Goal: Navigation & Orientation: Find specific page/section

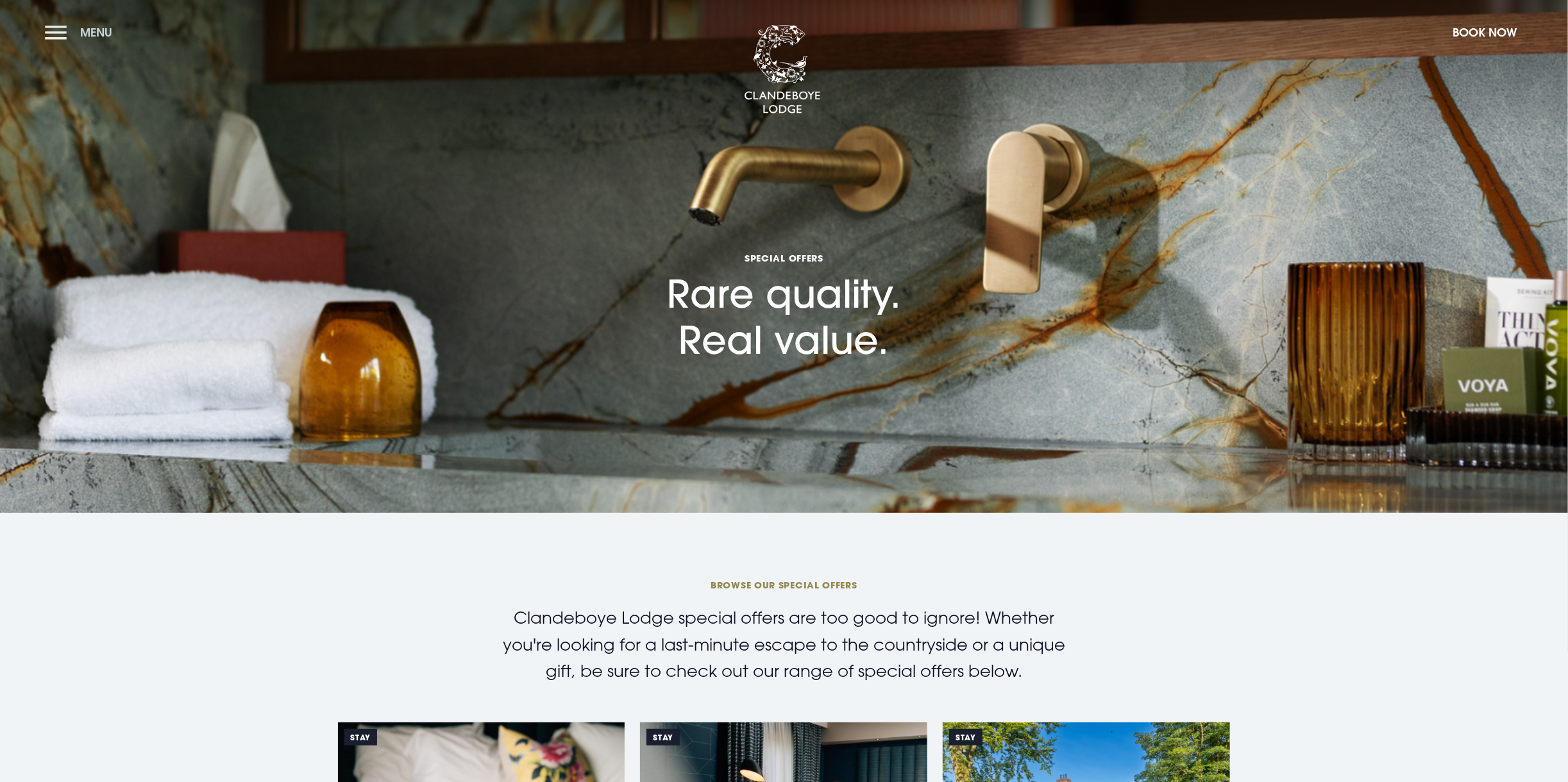
click at [65, 35] on button "Menu" at bounding box center [81, 32] width 73 height 27
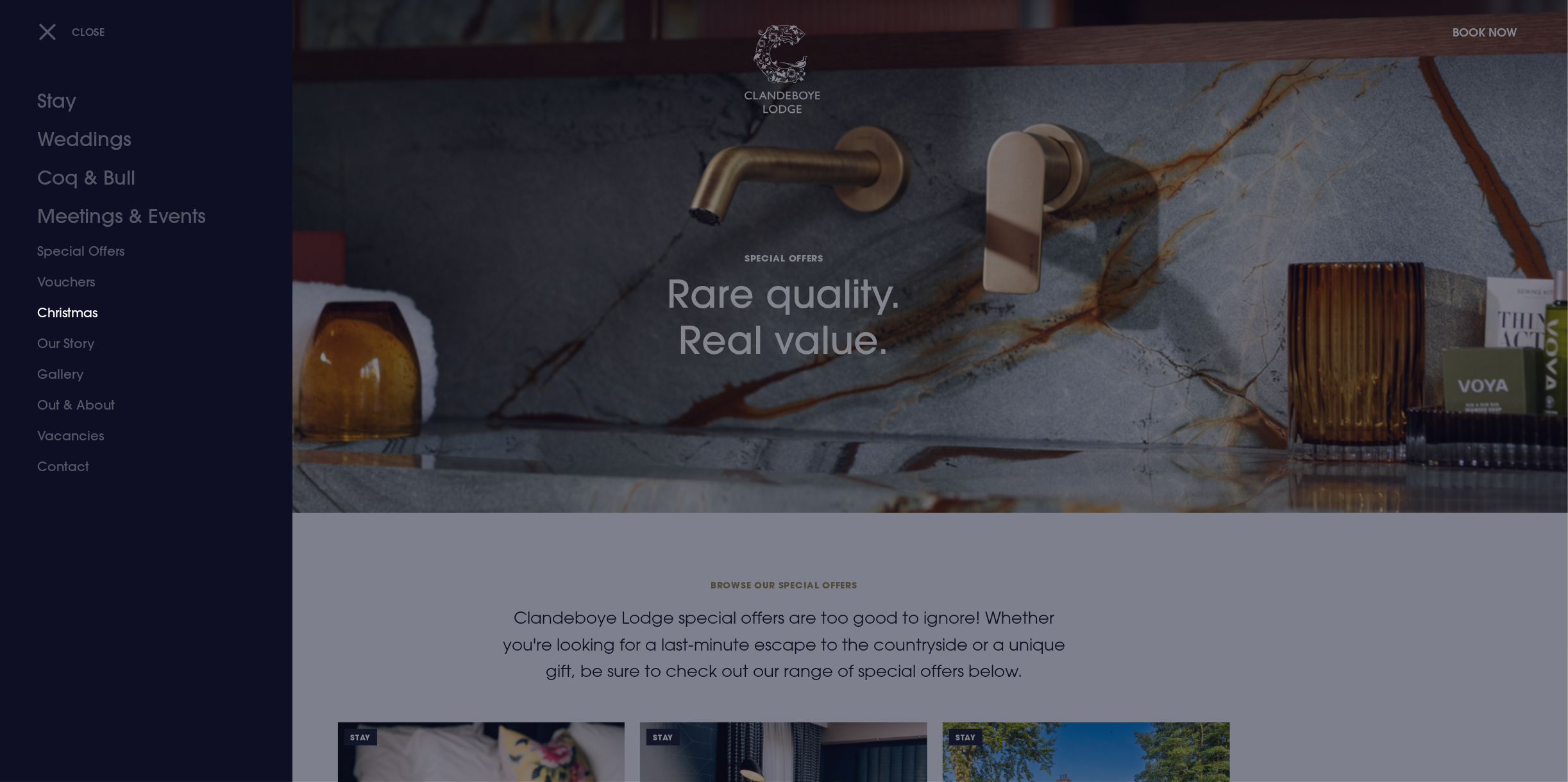
click at [83, 312] on link "Christmas" at bounding box center [138, 313] width 202 height 31
click at [76, 286] on link "Vouchers" at bounding box center [138, 282] width 202 height 31
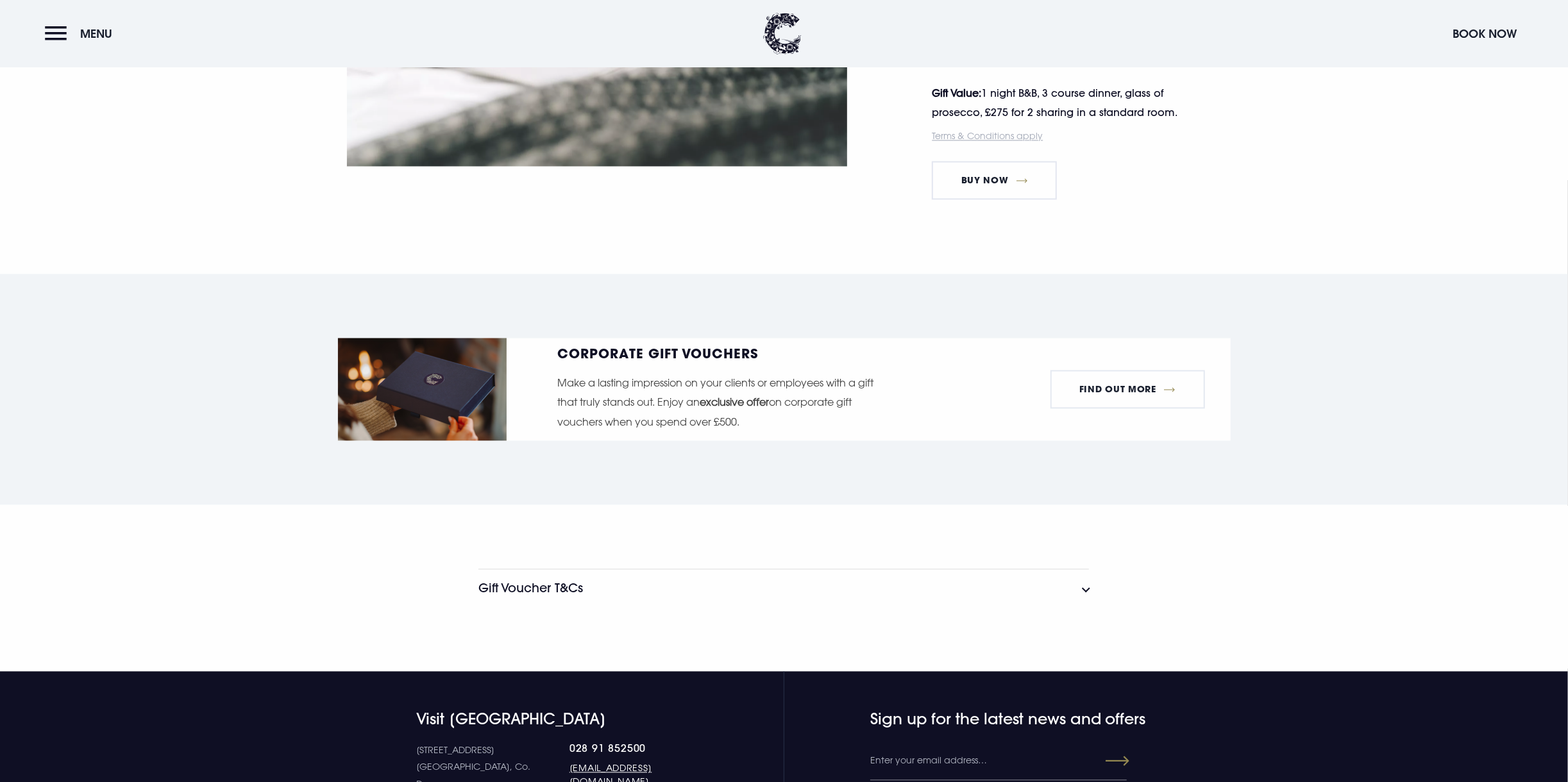
scroll to position [2264, 0]
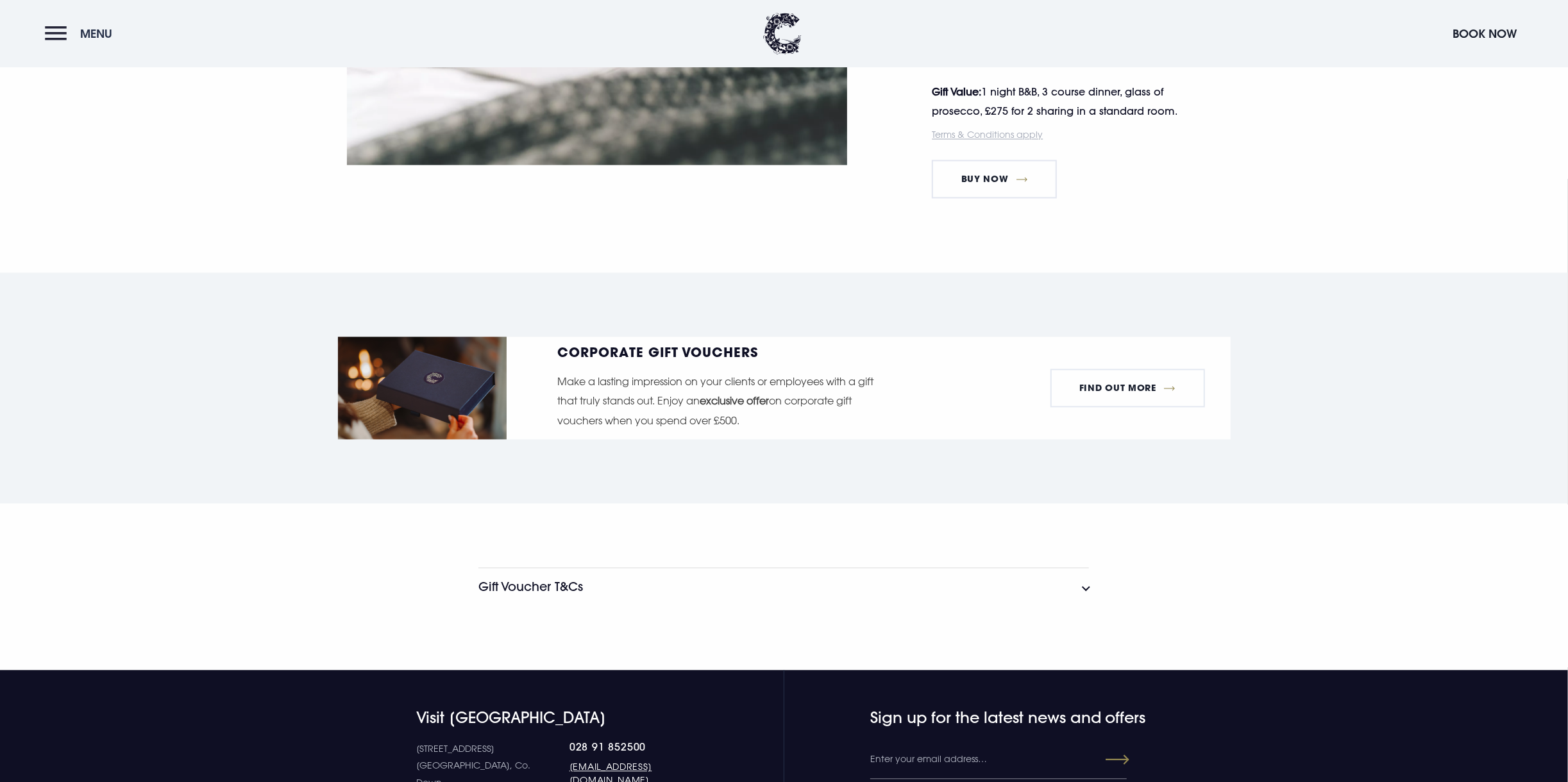
click at [59, 29] on button "Menu" at bounding box center [81, 33] width 73 height 27
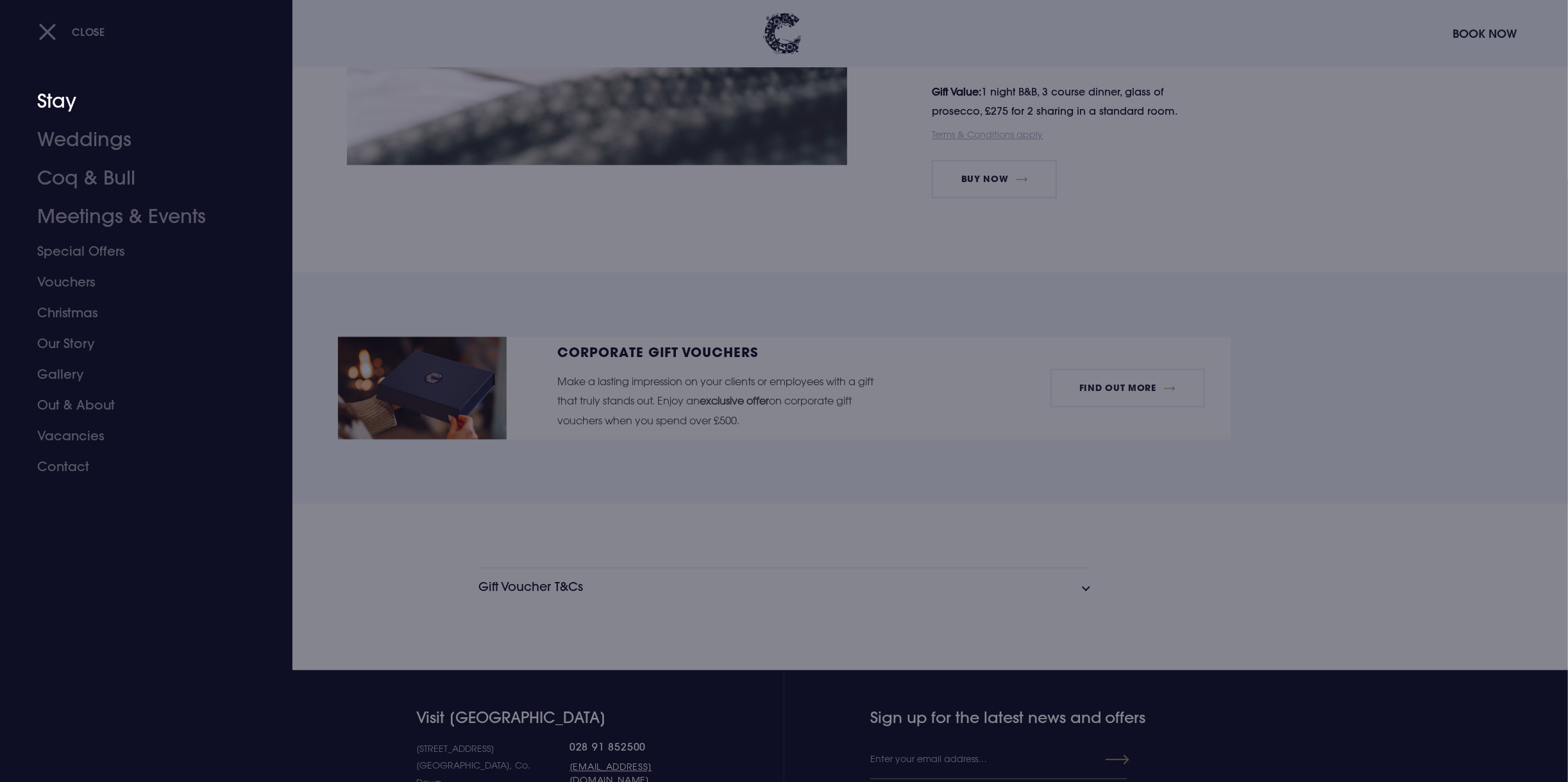
click at [65, 104] on link "Stay" at bounding box center [138, 102] width 202 height 39
